Goal: Navigation & Orientation: Find specific page/section

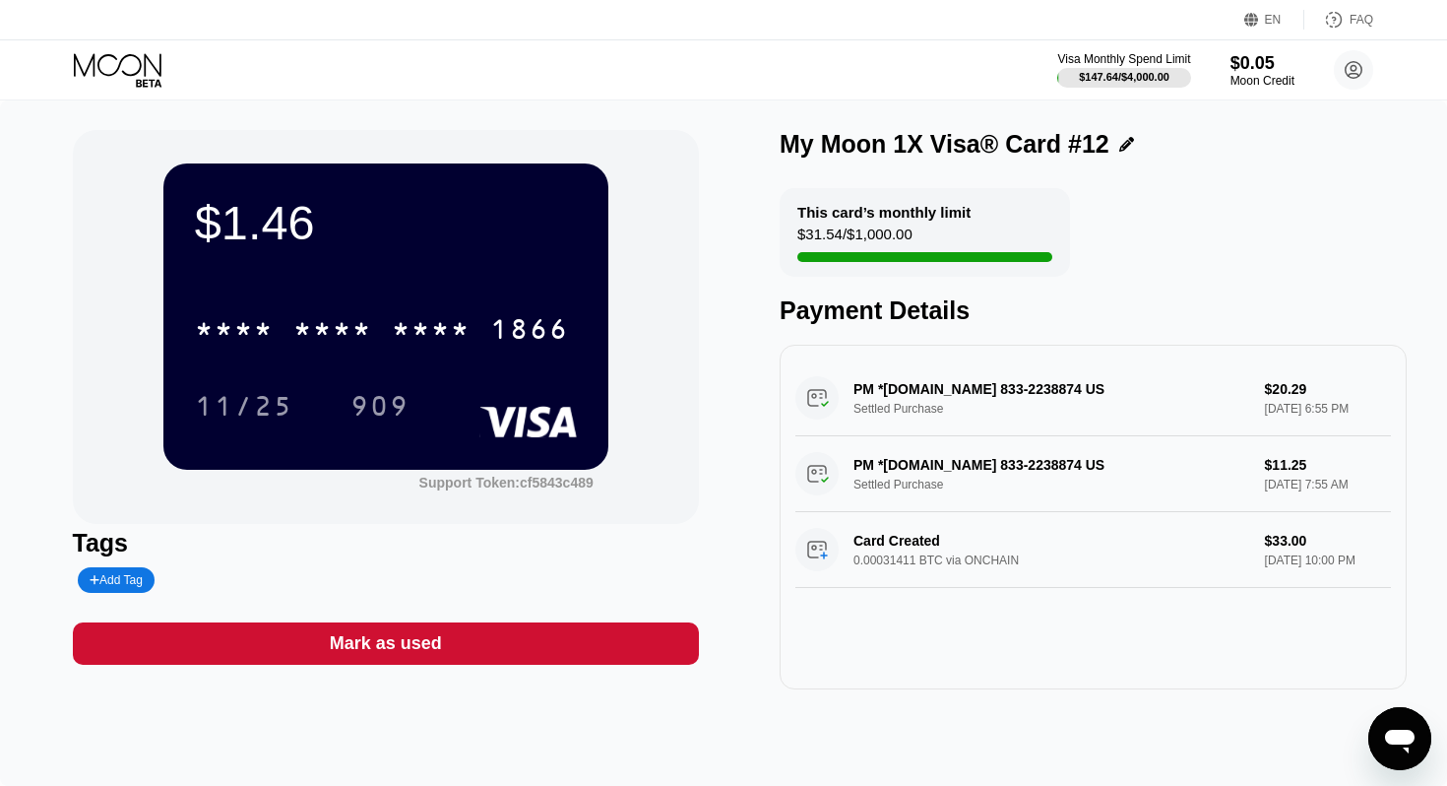
click at [122, 66] on icon at bounding box center [120, 70] width 92 height 34
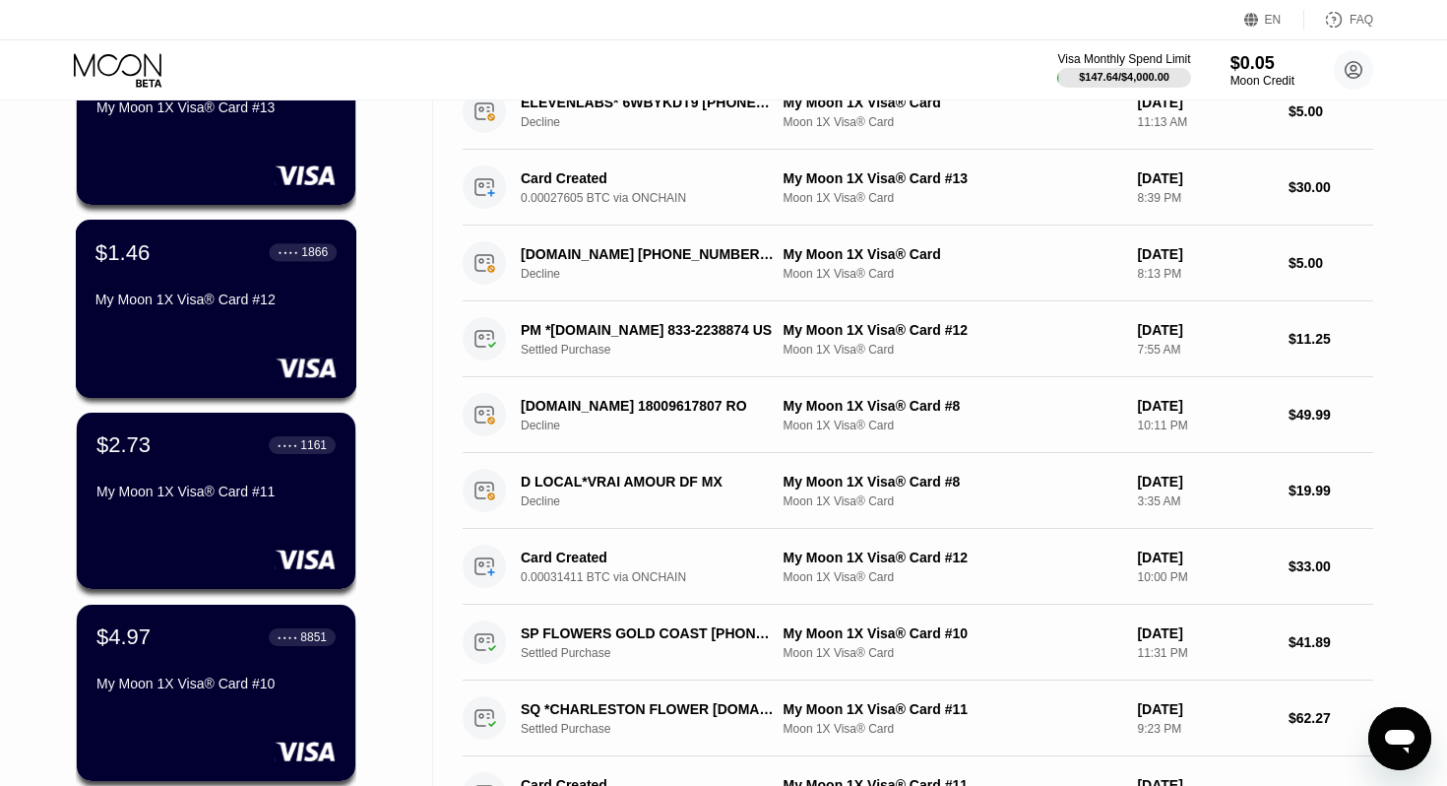
scroll to position [278, 0]
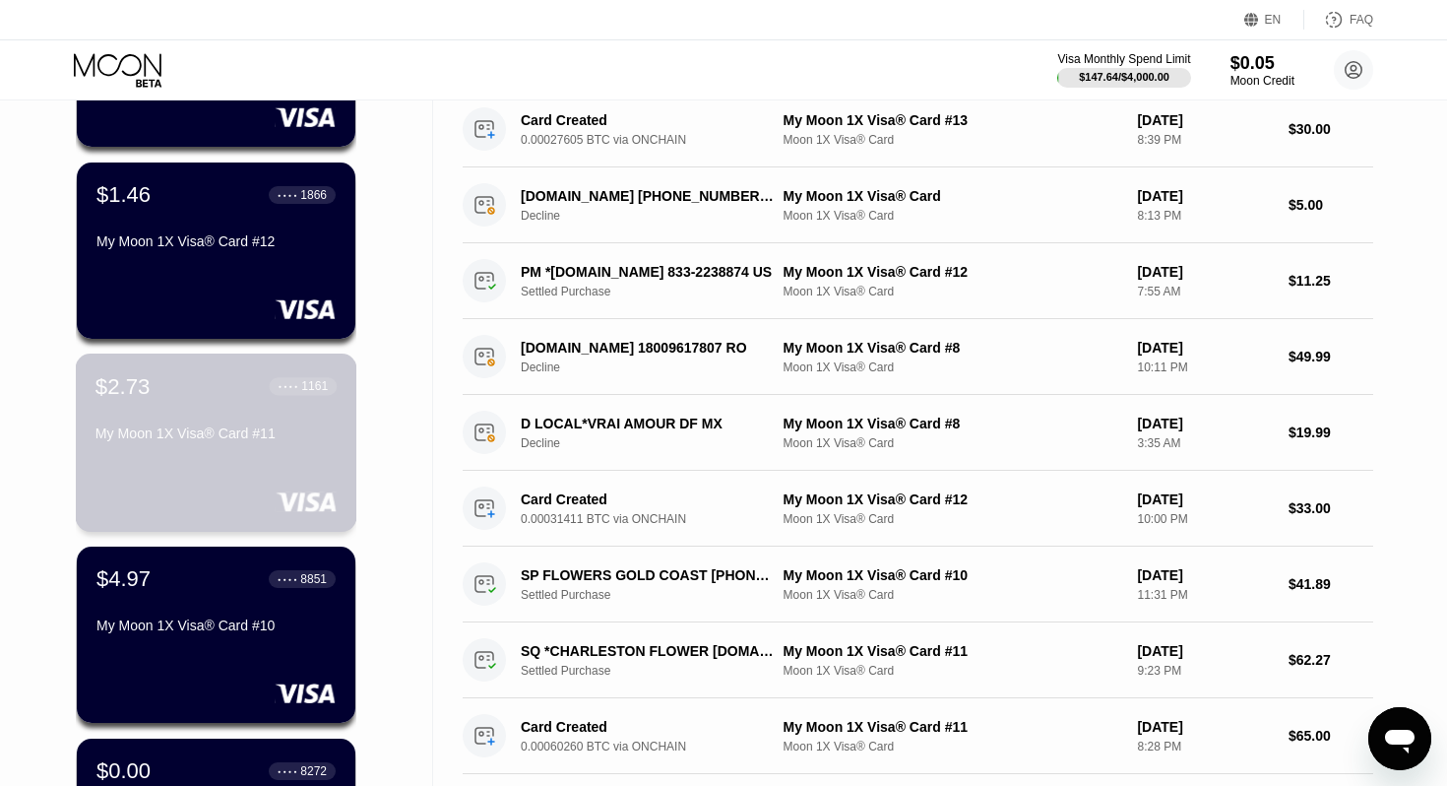
click at [206, 445] on div "My Moon 1X Visa® Card #11" at bounding box center [215, 437] width 241 height 24
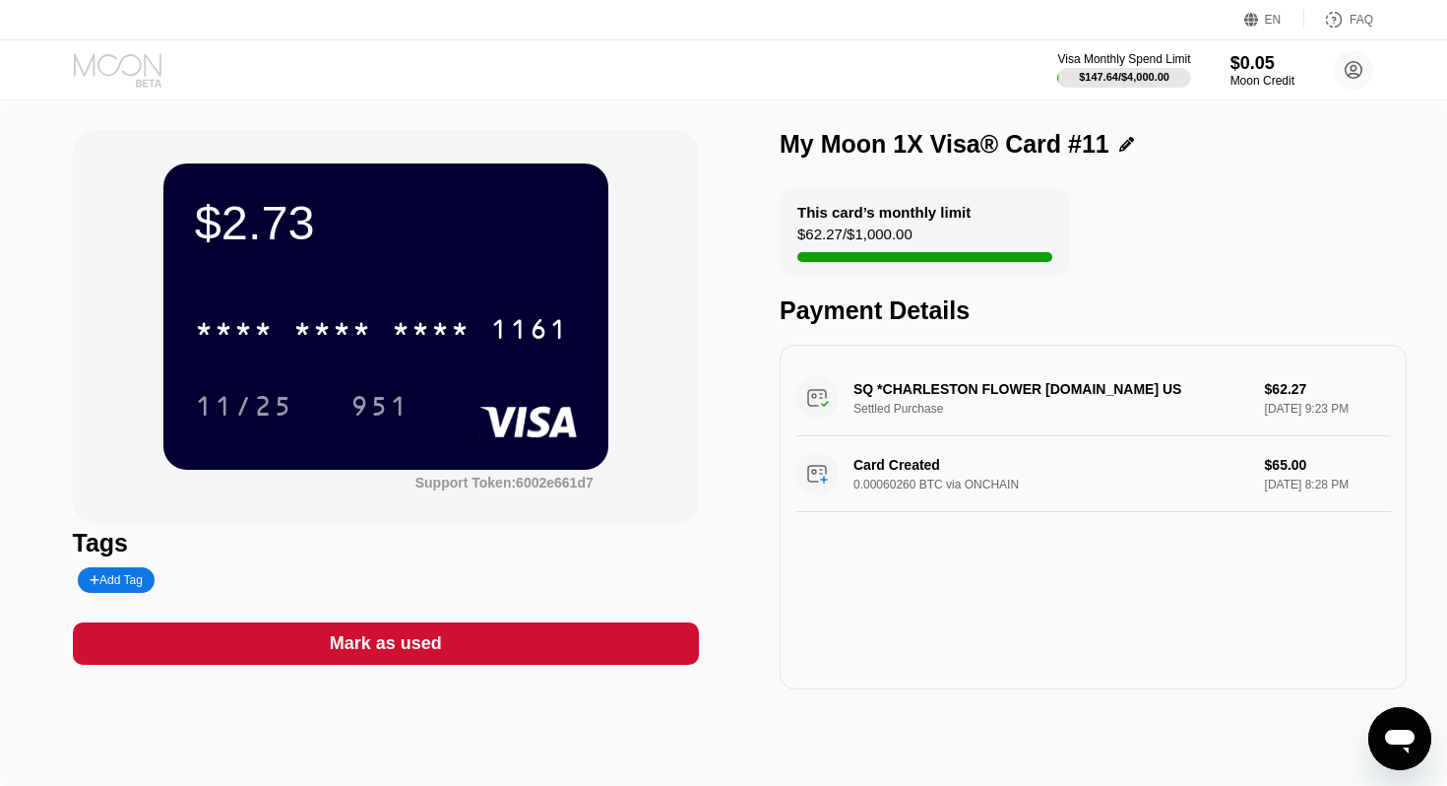
click at [129, 64] on icon at bounding box center [120, 70] width 92 height 34
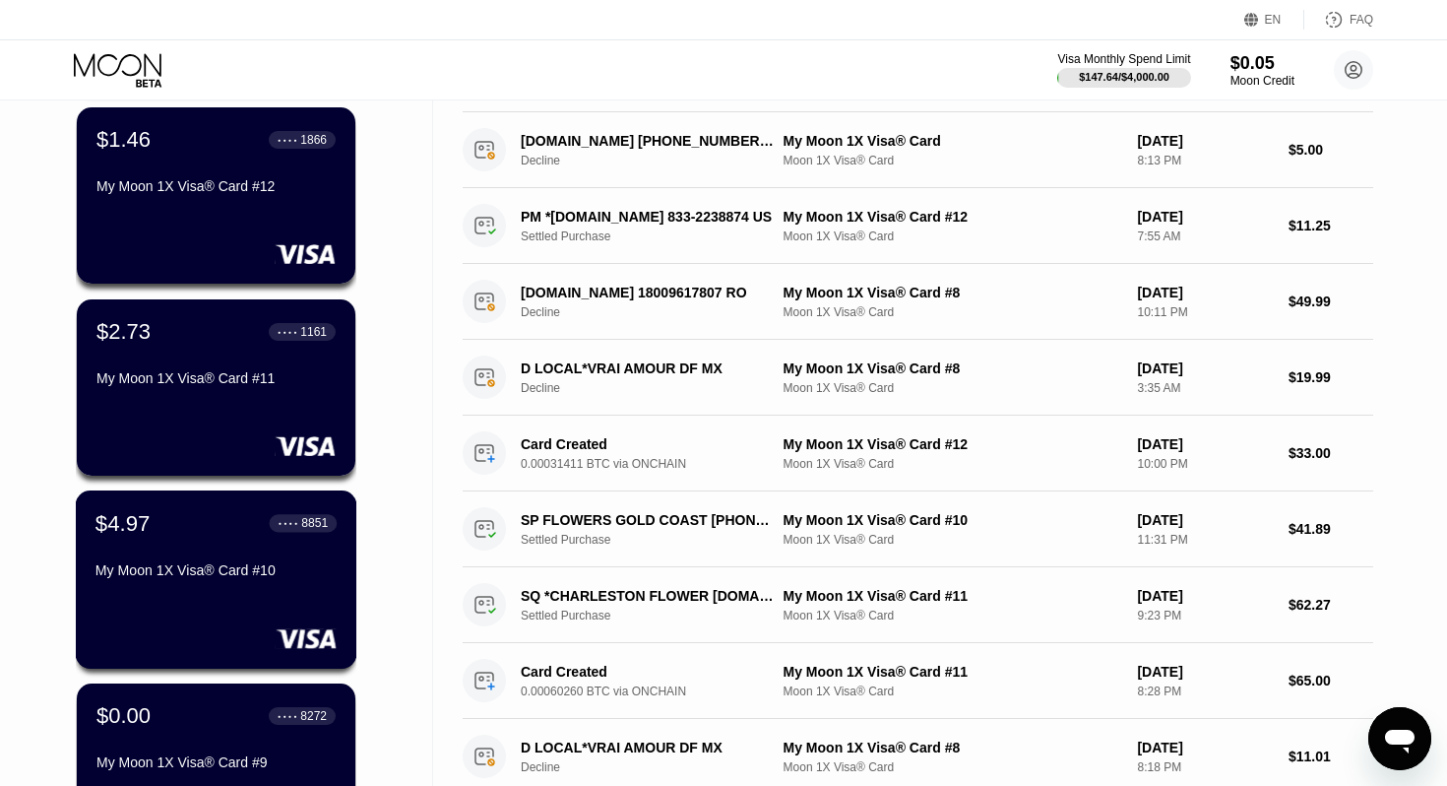
scroll to position [344, 0]
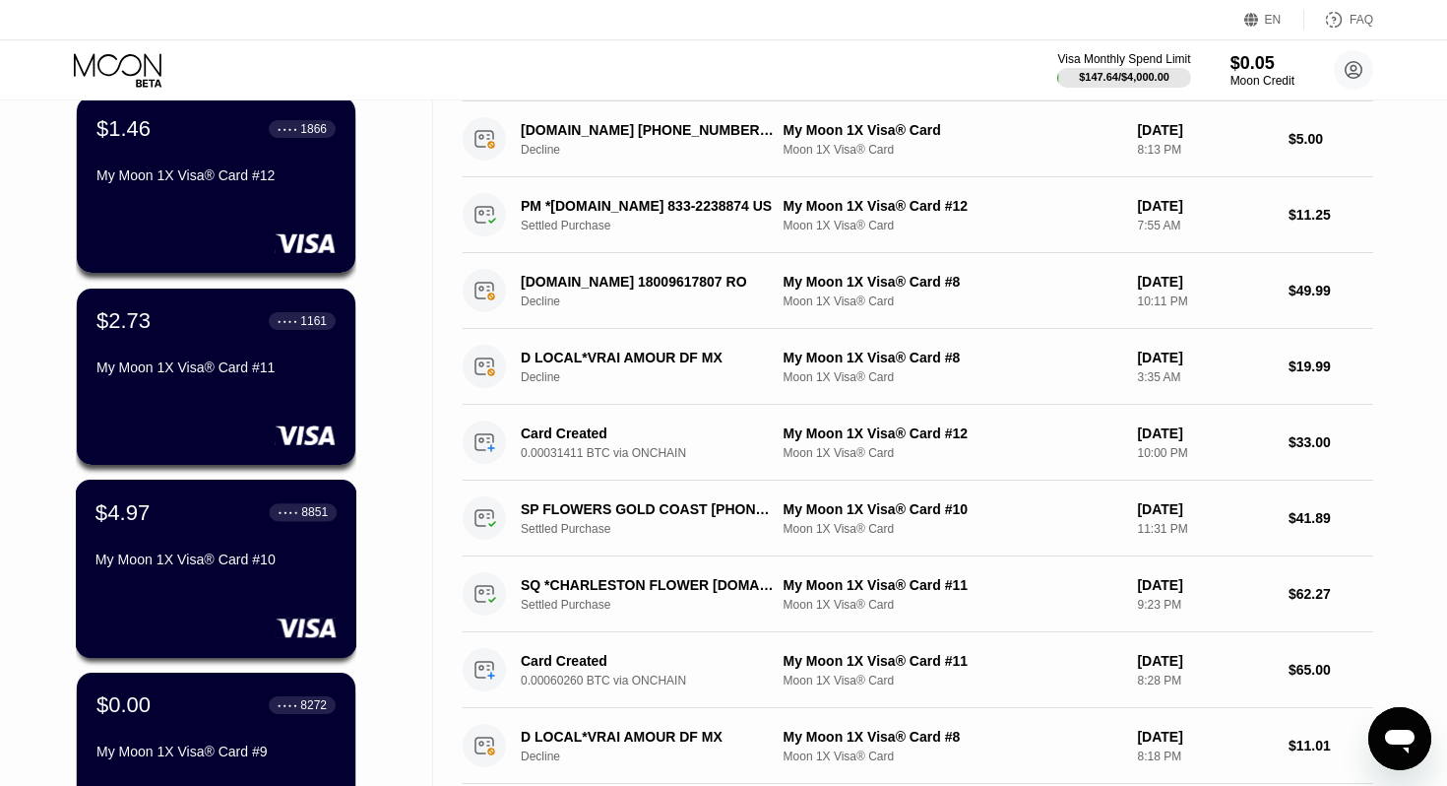
click at [237, 445] on div "$4.97 ● ● ● ● 8851 My Moon 1X Visa® Card #10" at bounding box center [217, 568] width 282 height 178
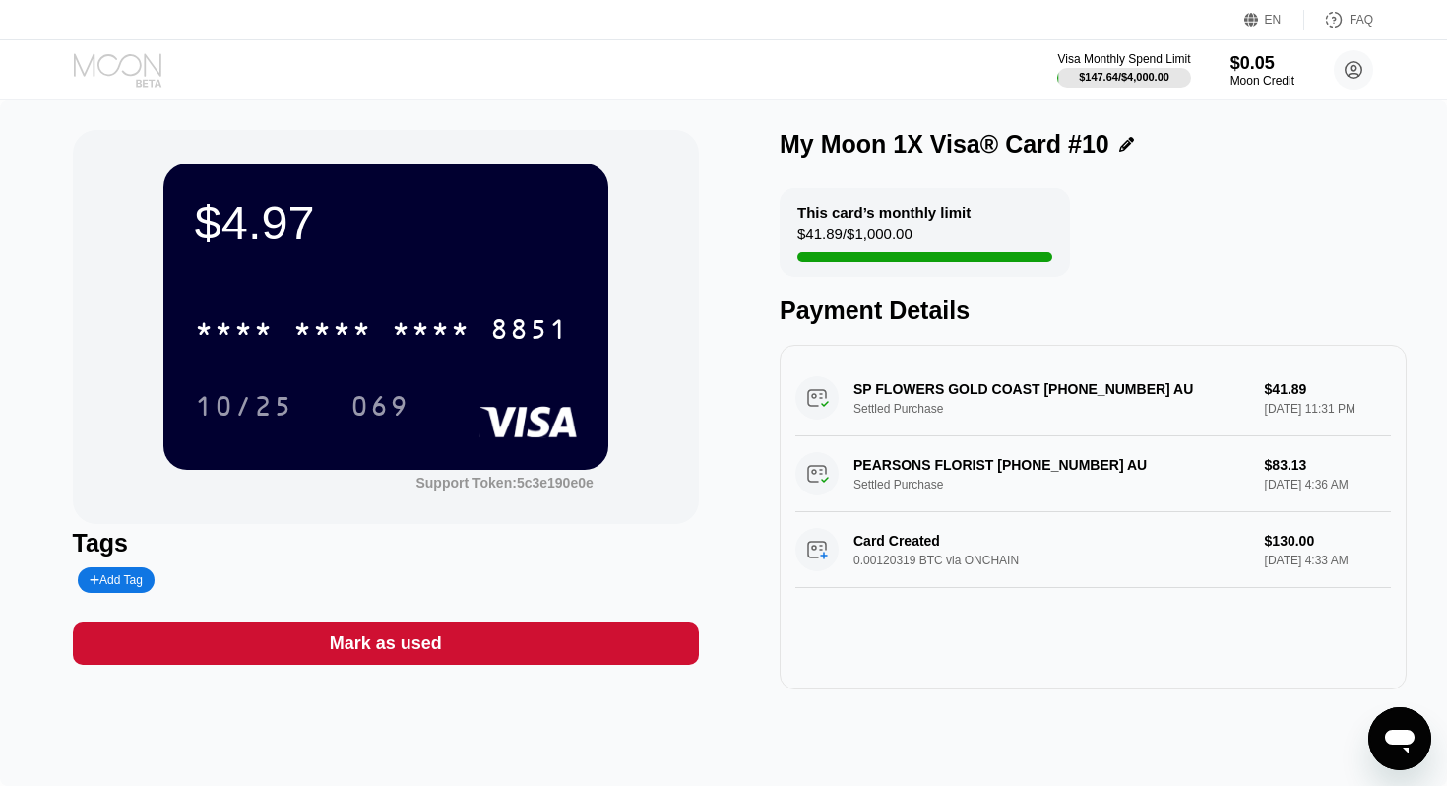
click at [144, 67] on icon at bounding box center [120, 70] width 92 height 34
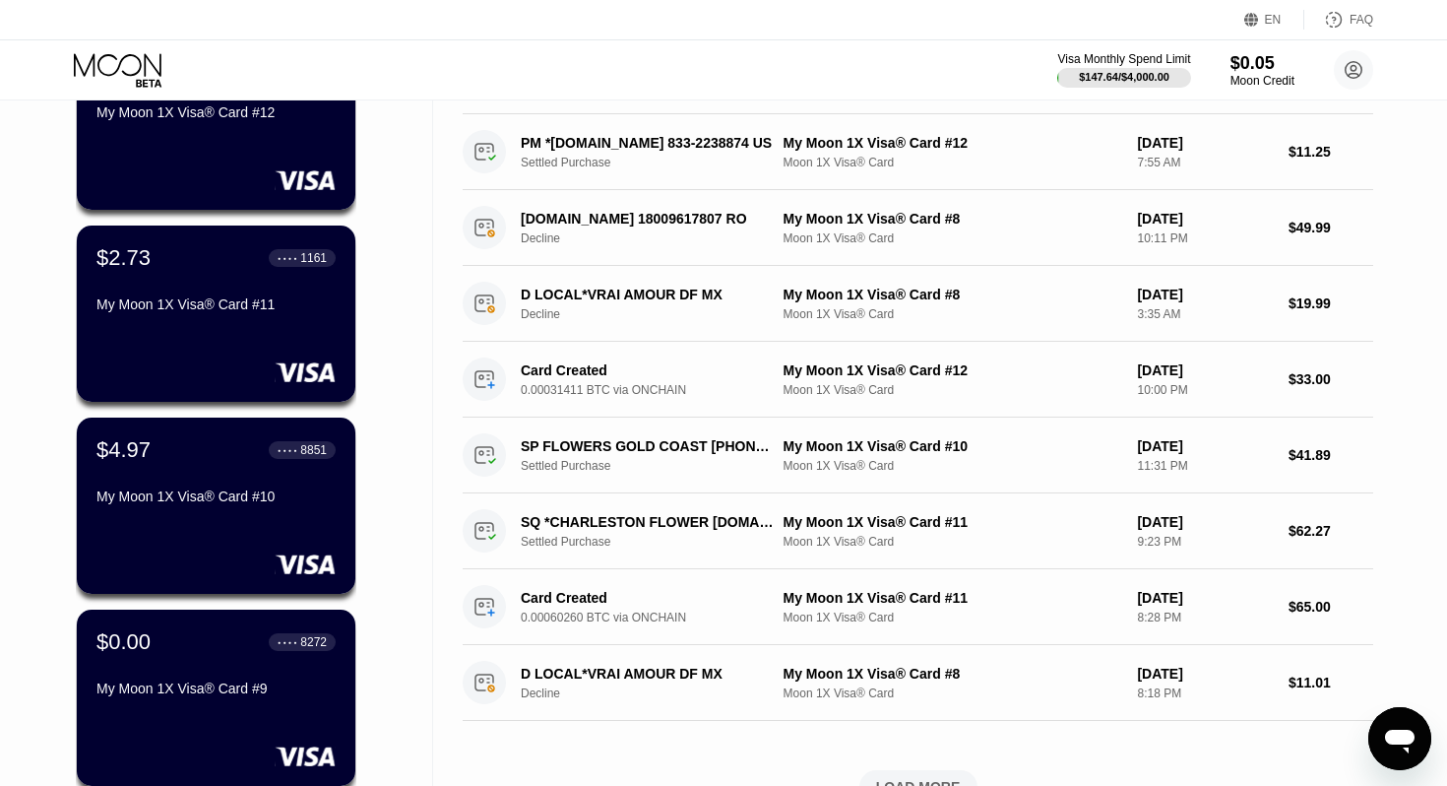
scroll to position [484, 0]
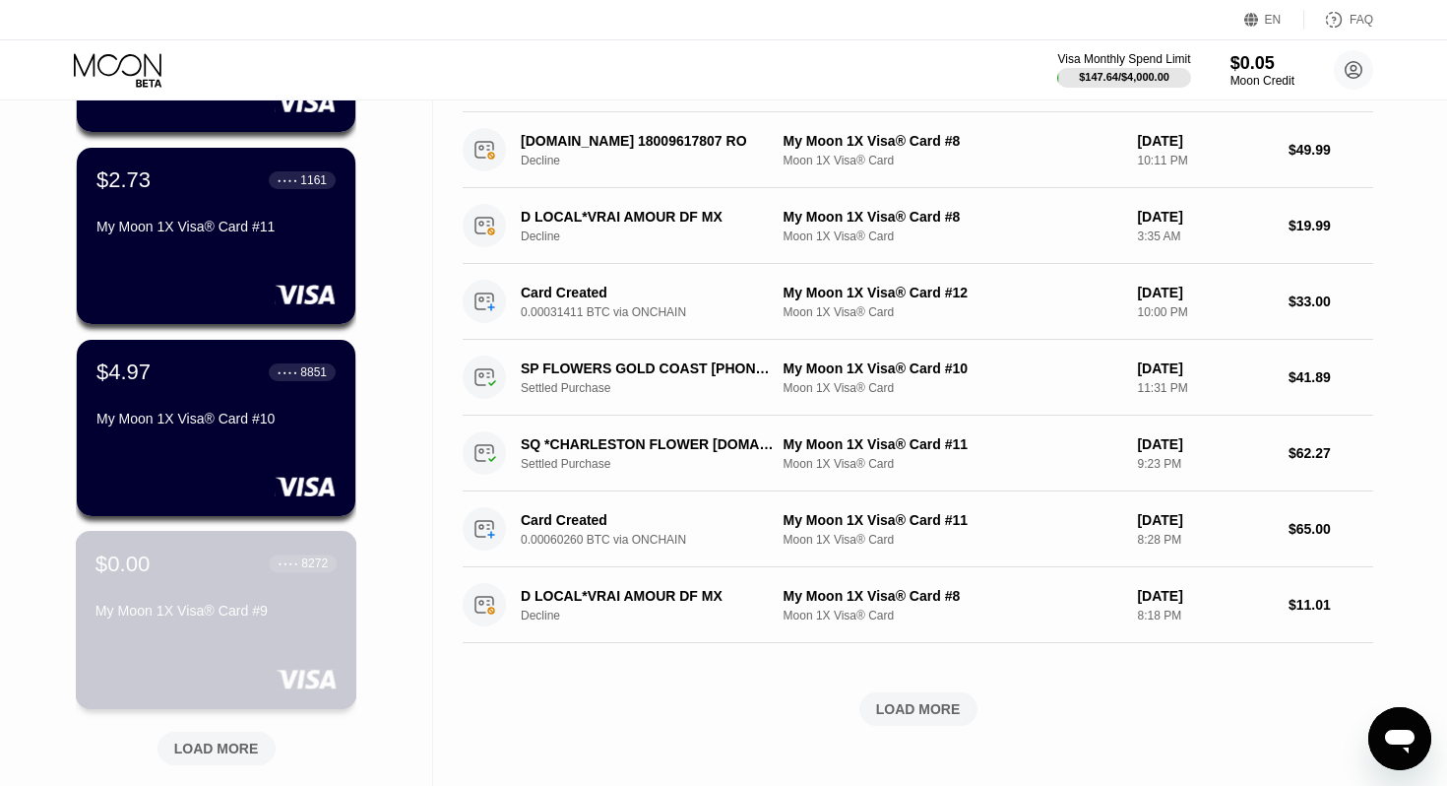
click at [270, 445] on div "$0.00 ● ● ● ● 8272 My Moon 1X Visa® Card #9" at bounding box center [215, 588] width 241 height 76
